Goal: Check status: Check status

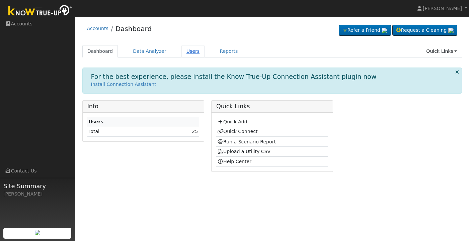
click at [191, 53] on link "Users" at bounding box center [192, 51] width 23 height 12
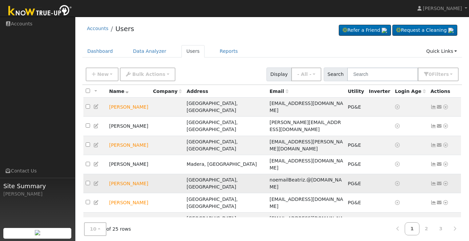
scroll to position [16, 0]
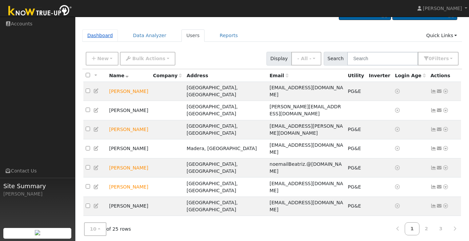
click at [105, 38] on link "Dashboard" at bounding box center [100, 35] width 36 height 12
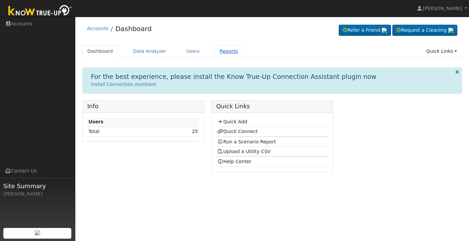
click at [221, 53] on link "Reports" at bounding box center [229, 51] width 28 height 12
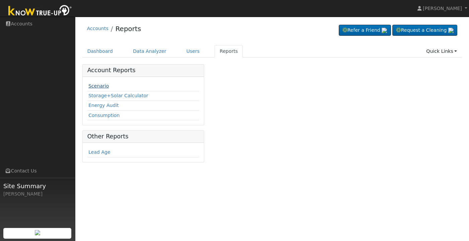
click at [102, 87] on link "Scenario" at bounding box center [98, 85] width 20 height 5
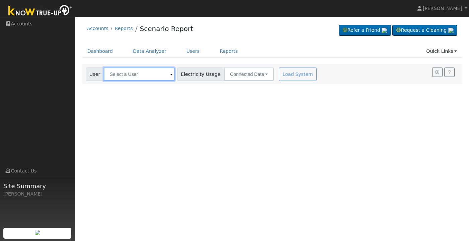
click at [129, 75] on input "text" at bounding box center [139, 74] width 71 height 13
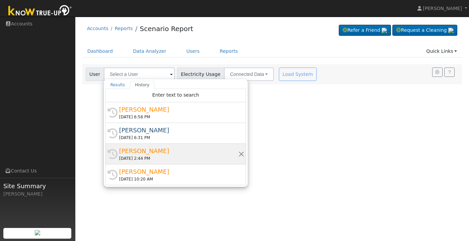
click at [153, 150] on div "[PERSON_NAME]" at bounding box center [178, 151] width 119 height 9
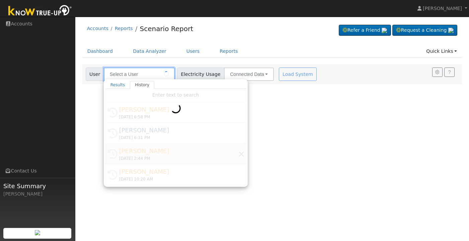
type input "[PERSON_NAME]"
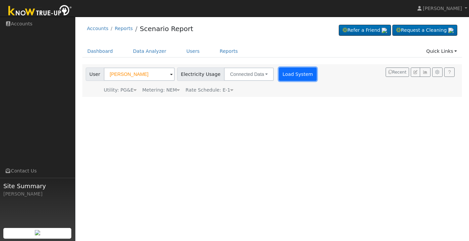
click at [291, 75] on button "Load System" at bounding box center [298, 74] width 38 height 13
